Goal: Task Accomplishment & Management: Complete application form

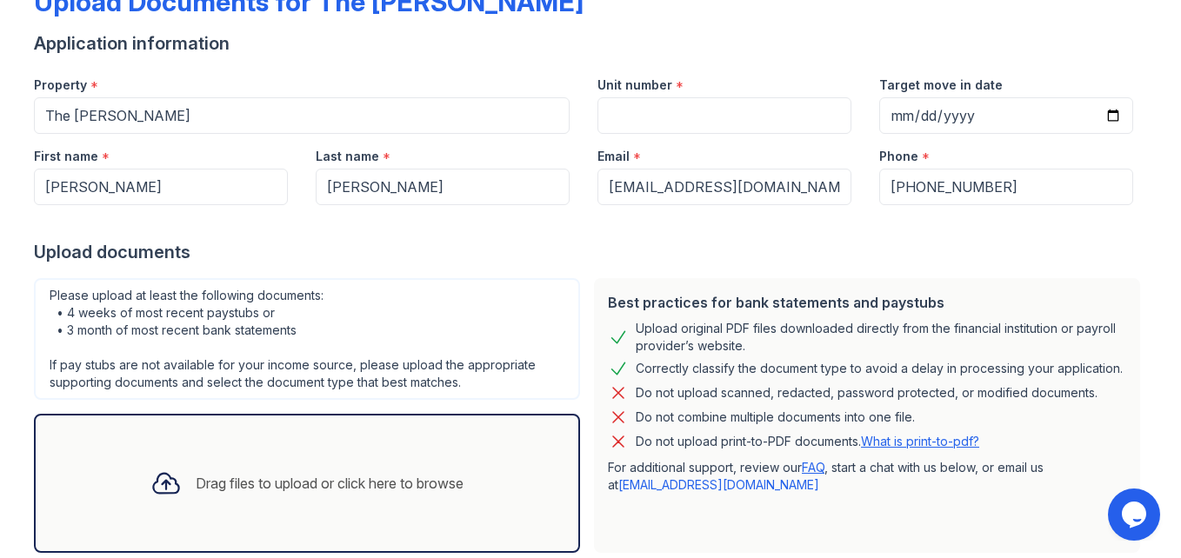
scroll to position [135, 0]
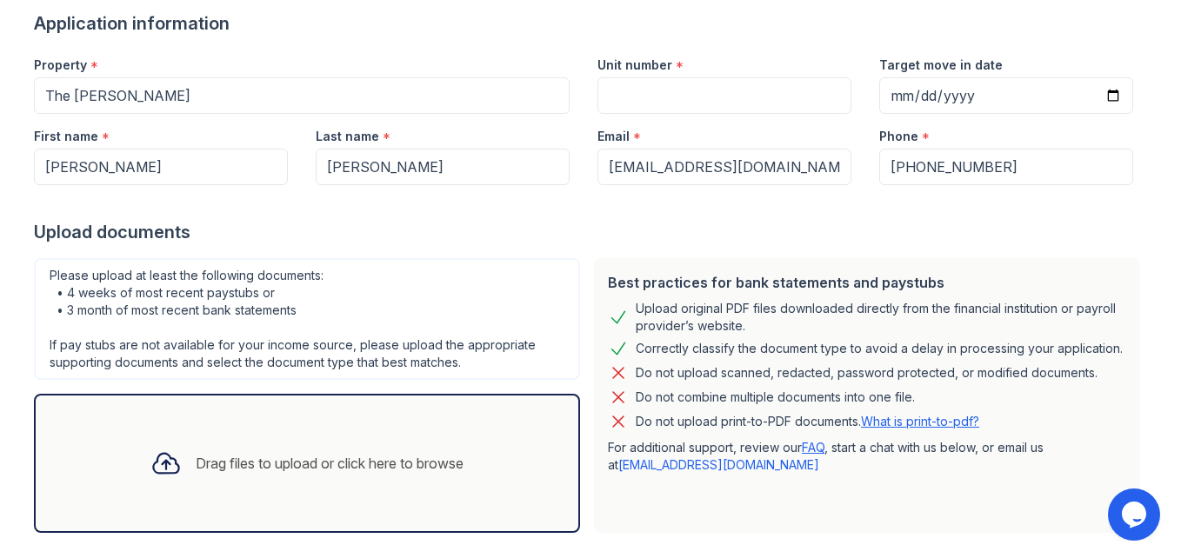
click at [417, 464] on div "Drag files to upload or click here to browse" at bounding box center [330, 463] width 268 height 21
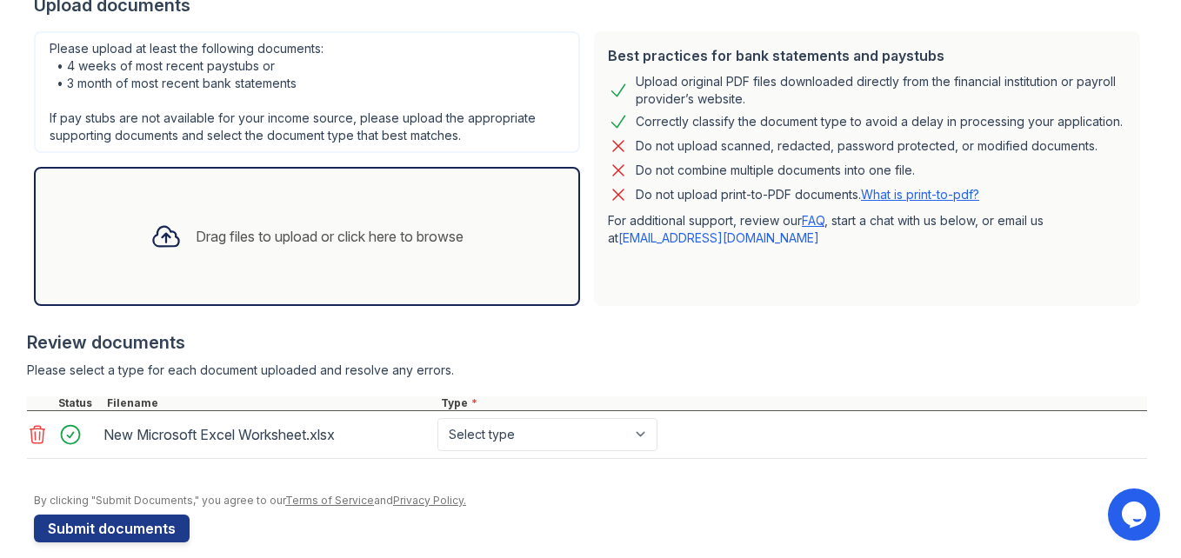
scroll to position [381, 0]
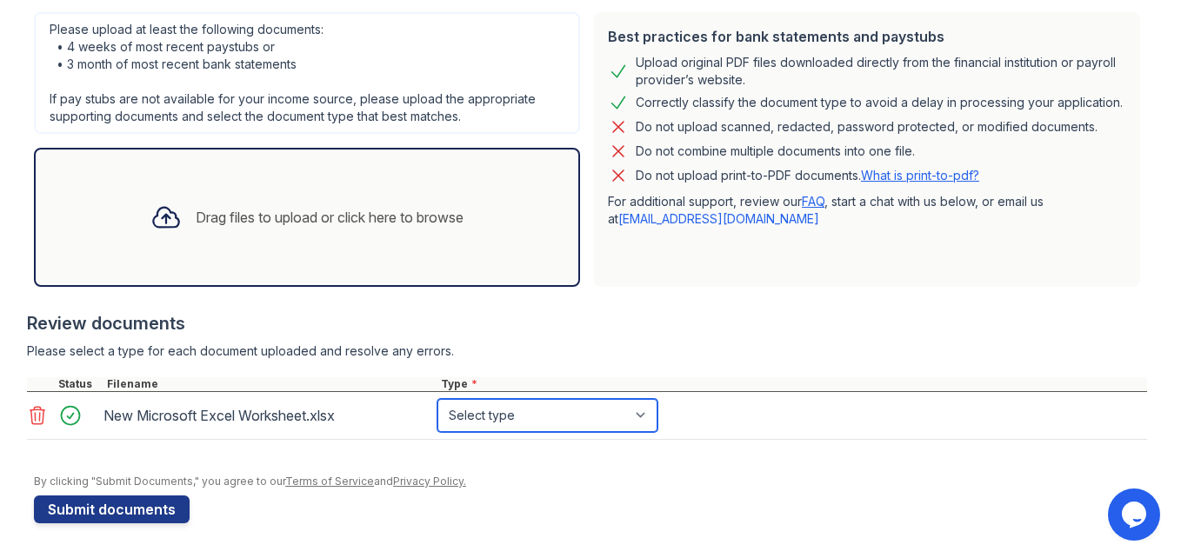
click at [639, 415] on select "Select type Paystub Bank Statement Offer Letter Tax Documents Benefit Award Let…" at bounding box center [547, 415] width 220 height 33
select select "bank_statement"
click at [437, 399] on select "Select type Paystub Bank Statement Offer Letter Tax Documents Benefit Award Let…" at bounding box center [547, 415] width 220 height 33
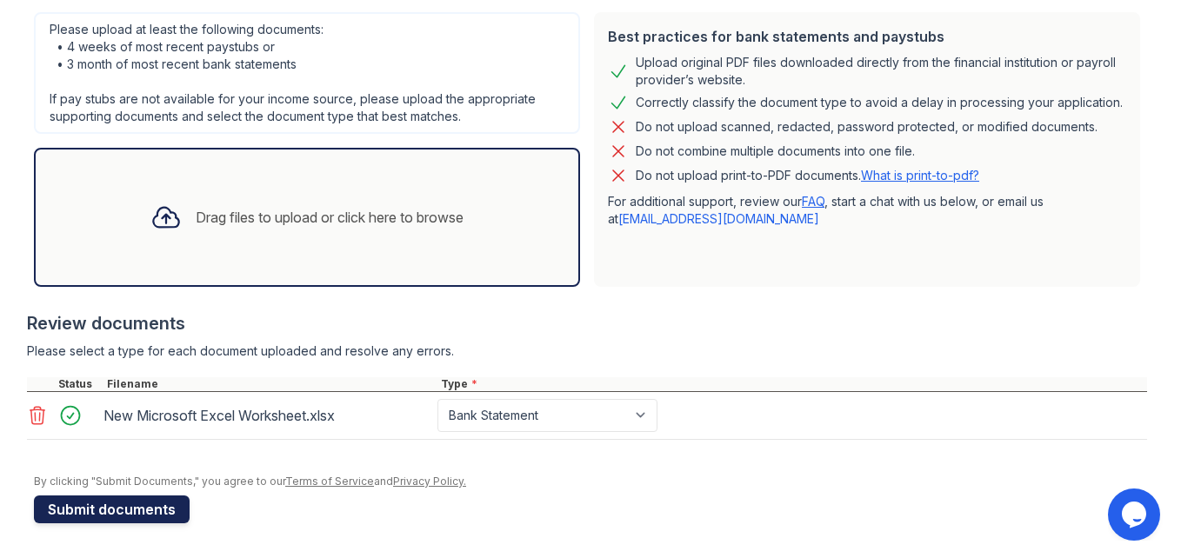
click at [43, 515] on button "Submit documents" at bounding box center [112, 510] width 156 height 28
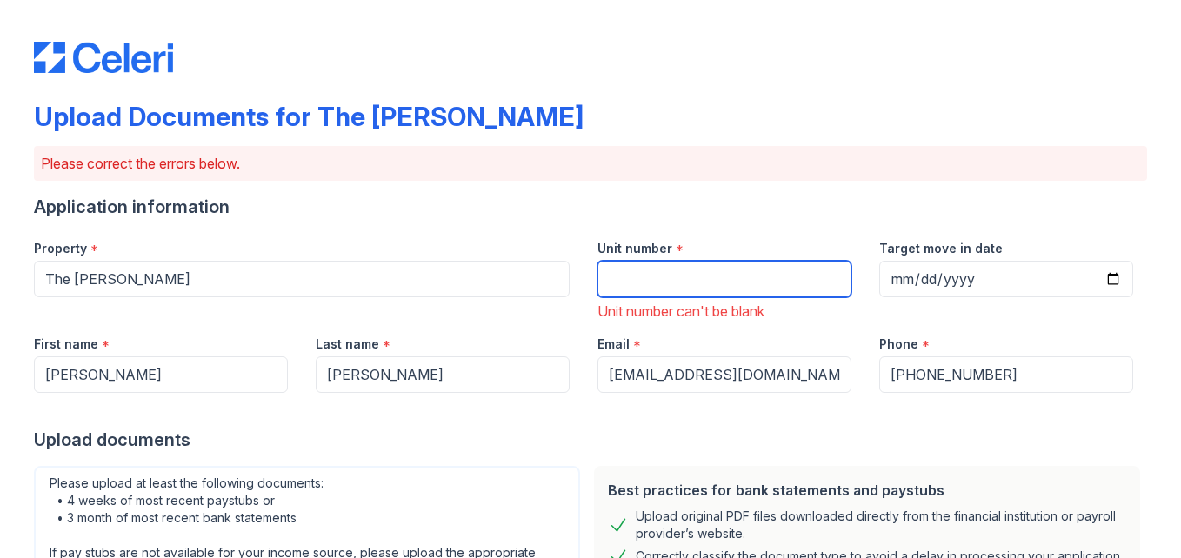
click at [671, 285] on input "Unit number" at bounding box center [724, 279] width 254 height 37
type input "154"
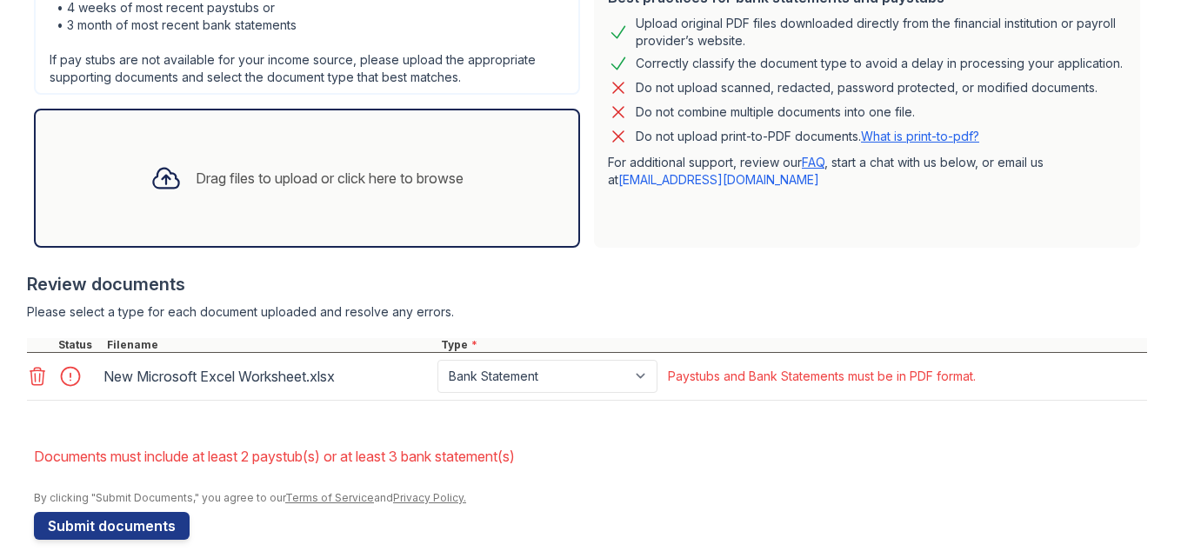
scroll to position [510, 0]
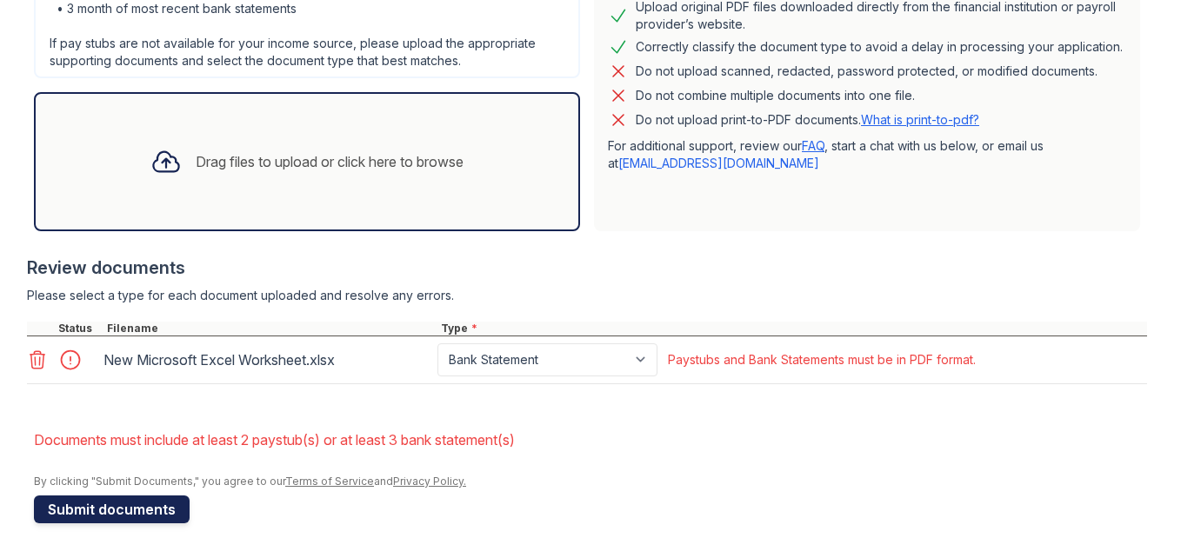
click at [120, 511] on button "Submit documents" at bounding box center [112, 510] width 156 height 28
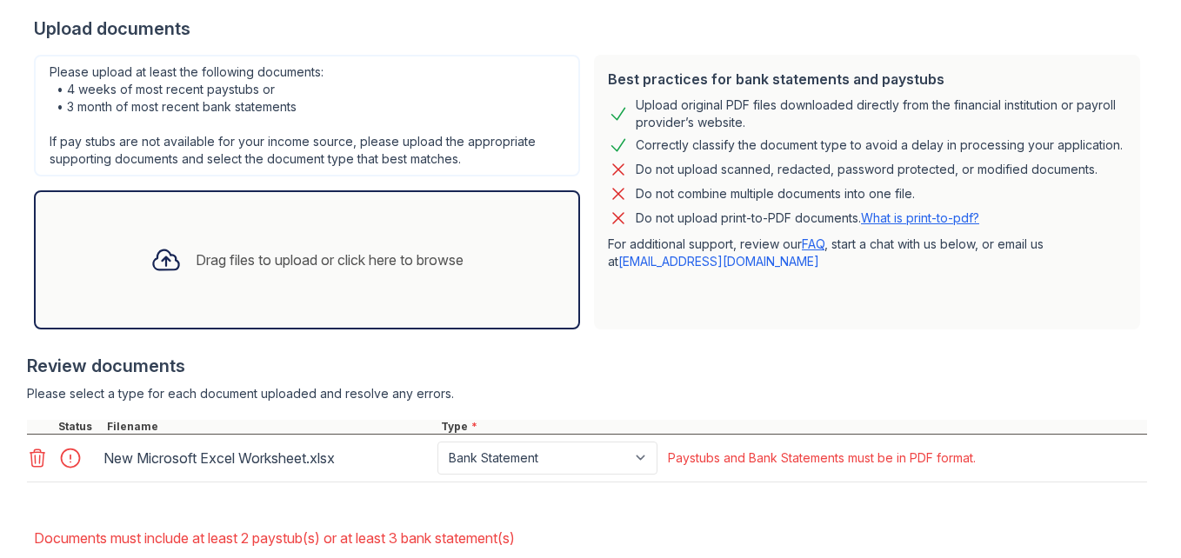
scroll to position [485, 0]
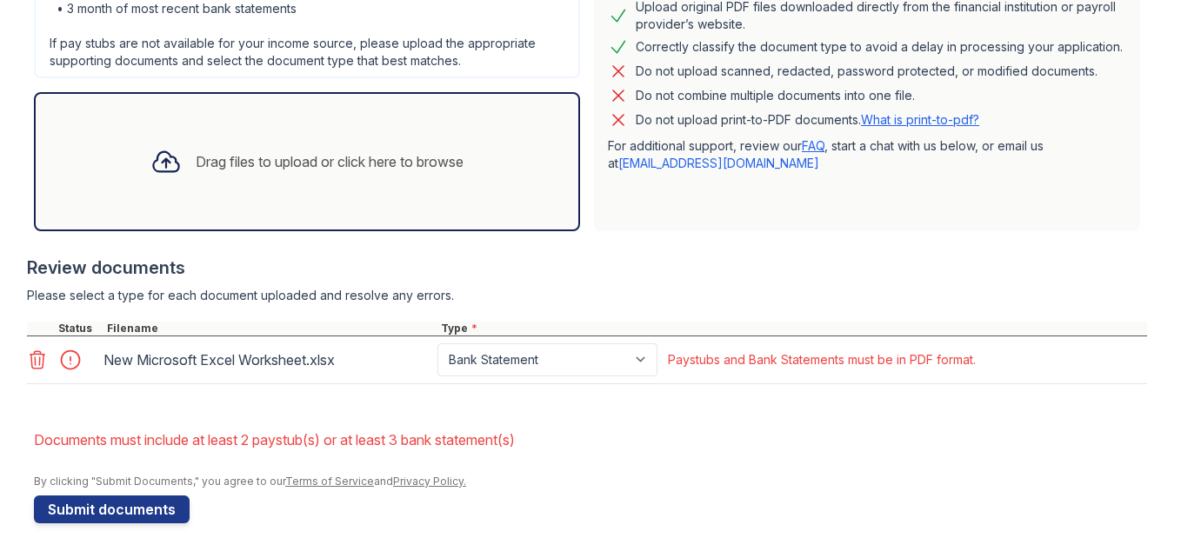
click at [27, 369] on icon at bounding box center [37, 360] width 21 height 21
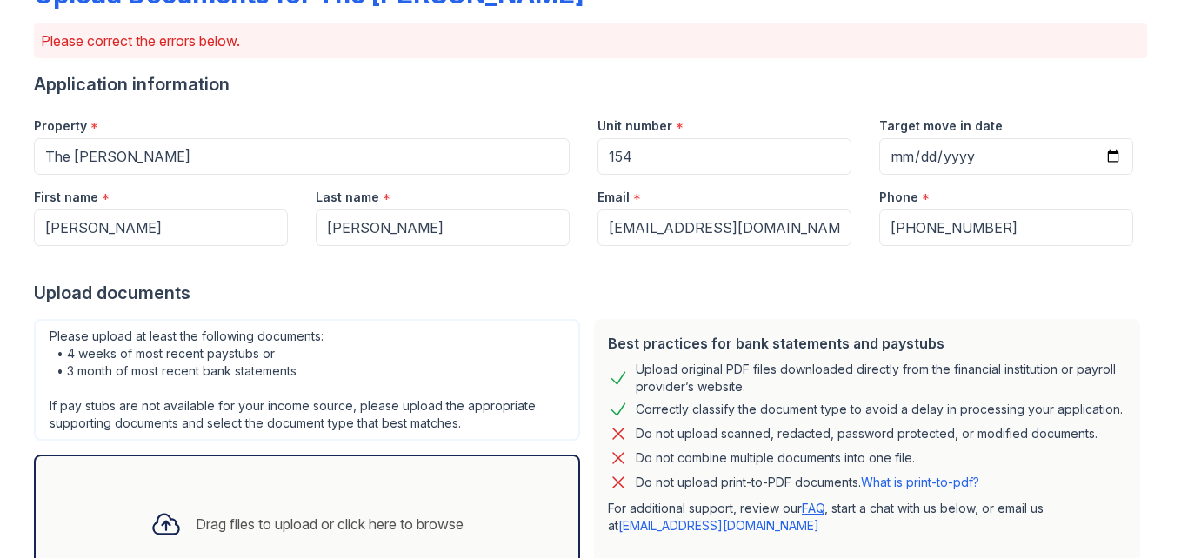
scroll to position [0, 0]
